Goal: Navigation & Orientation: Find specific page/section

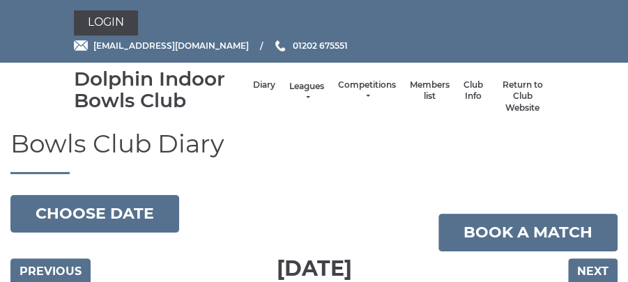
click at [309, 92] on link "Leagues" at bounding box center [306, 92] width 35 height 23
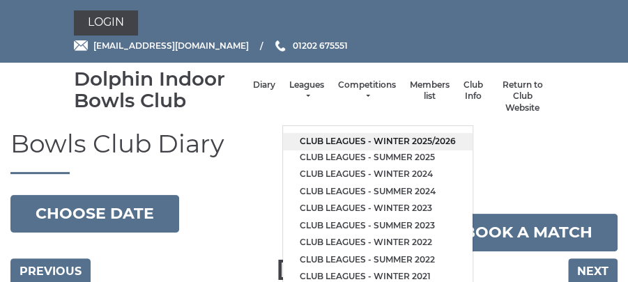
click at [335, 138] on link "Club leagues - Winter 2025/2026" at bounding box center [377, 141] width 189 height 17
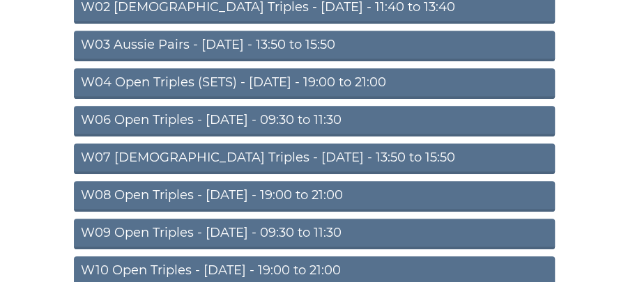
scroll to position [261, 0]
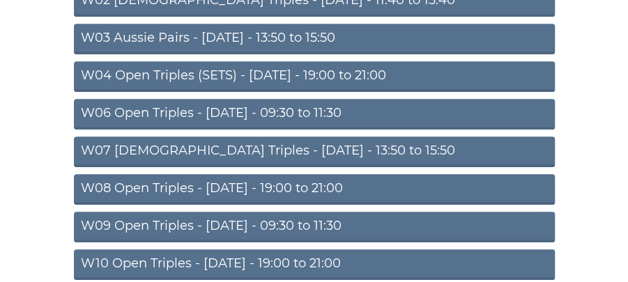
click at [358, 224] on link "W09 Open Triples - Wednesday - 09:30 to 11:30" at bounding box center [314, 227] width 481 height 31
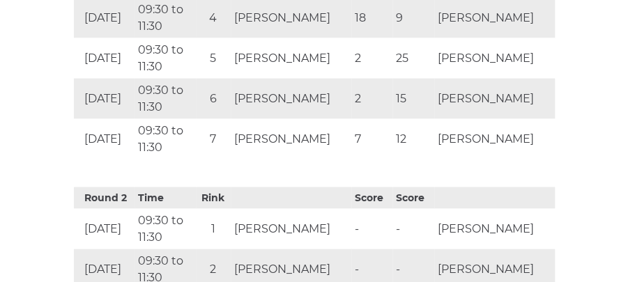
scroll to position [983, 0]
